Goal: Entertainment & Leisure: Consume media (video, audio)

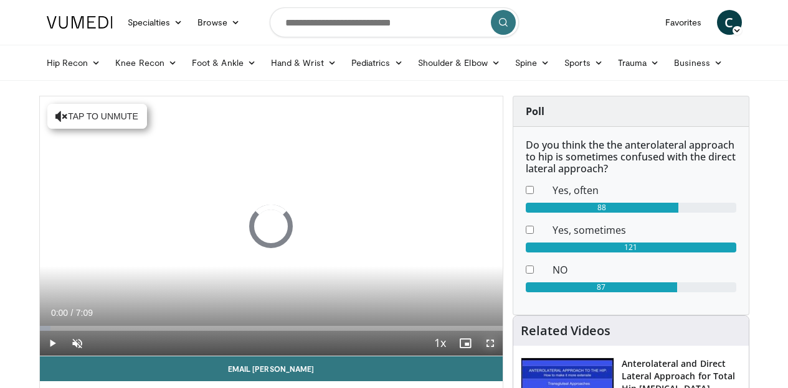
click at [496, 356] on span "Video Player" at bounding box center [489, 343] width 25 height 25
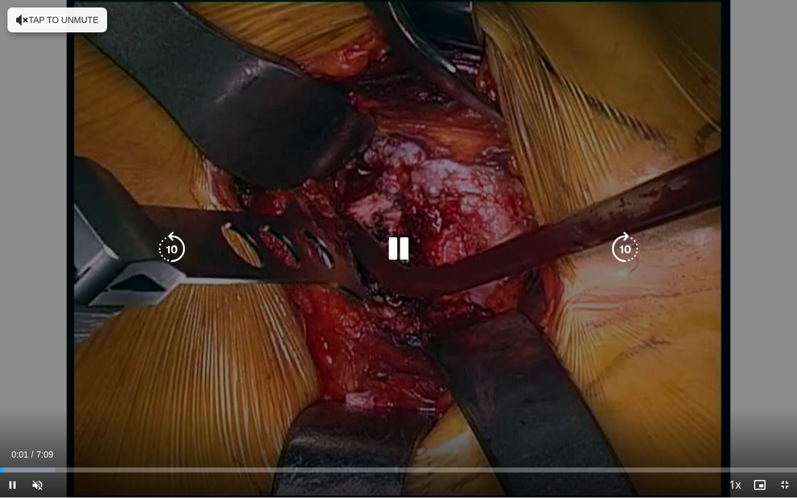
click at [22, 14] on icon "Video Player" at bounding box center [22, 20] width 12 height 12
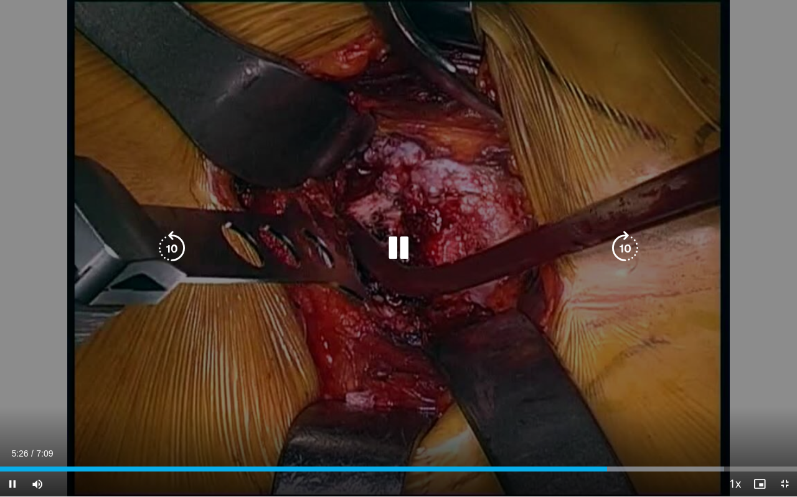
click at [641, 262] on icon "Video Player" at bounding box center [625, 248] width 35 height 35
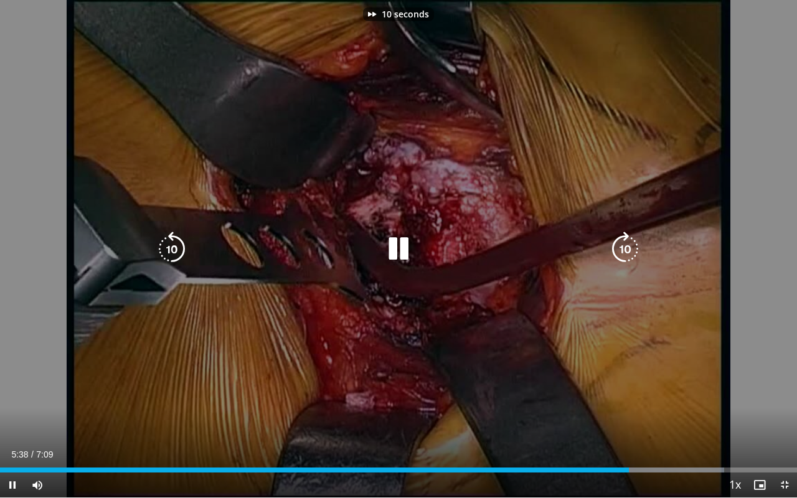
click at [535, 325] on div "10 seconds Tap to unmute" at bounding box center [398, 248] width 797 height 497
